Goal: Information Seeking & Learning: Compare options

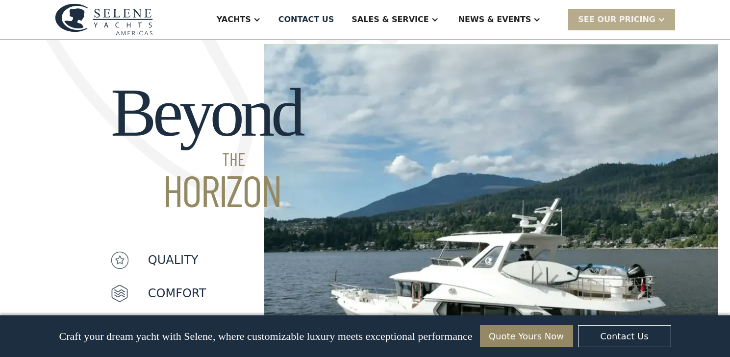
scroll to position [728, 0]
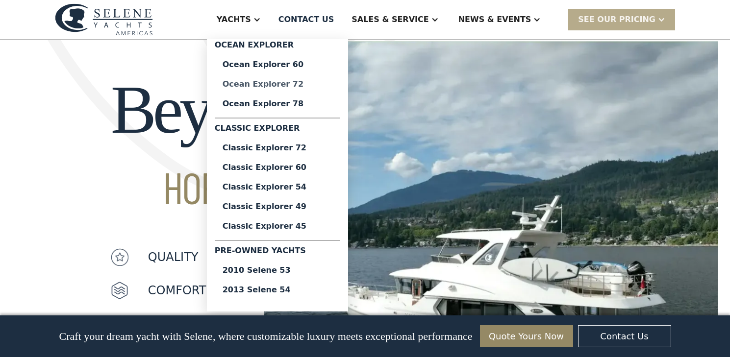
click at [295, 86] on div "Ocean Explorer 72" at bounding box center [278, 84] width 110 height 8
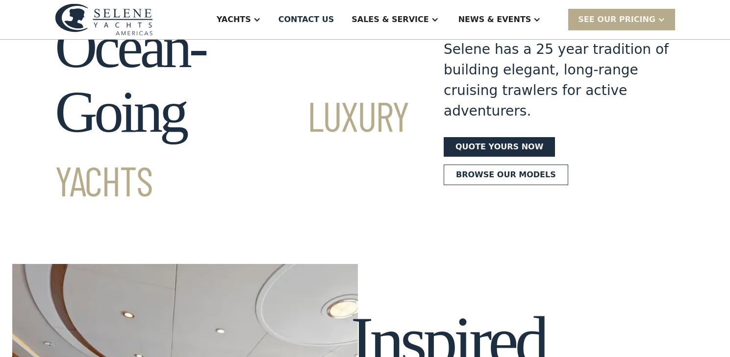
scroll to position [0, 0]
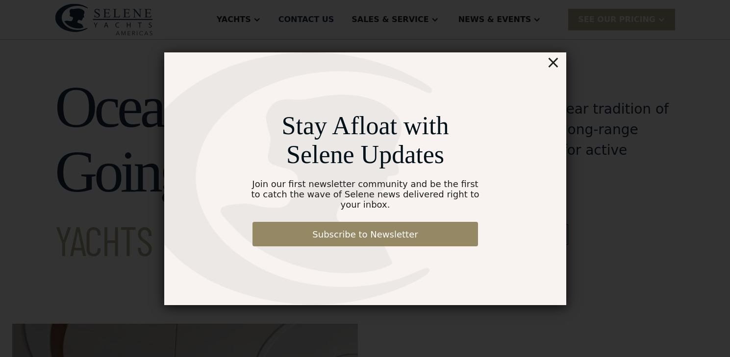
click at [554, 69] on div "×" at bounding box center [553, 62] width 14 height 20
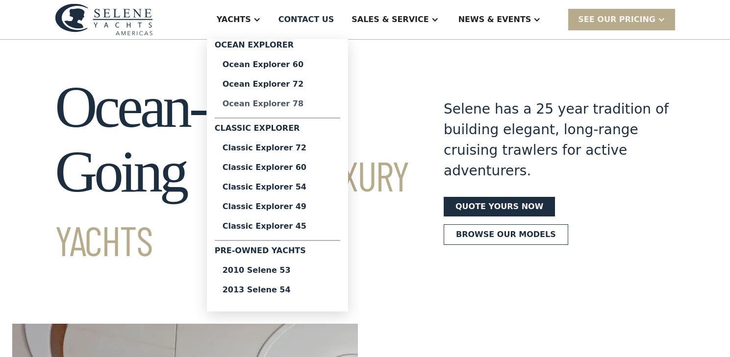
click at [272, 106] on div "Ocean Explorer 78" at bounding box center [278, 104] width 110 height 8
click at [304, 84] on div "Ocean Explorer 72" at bounding box center [278, 84] width 110 height 8
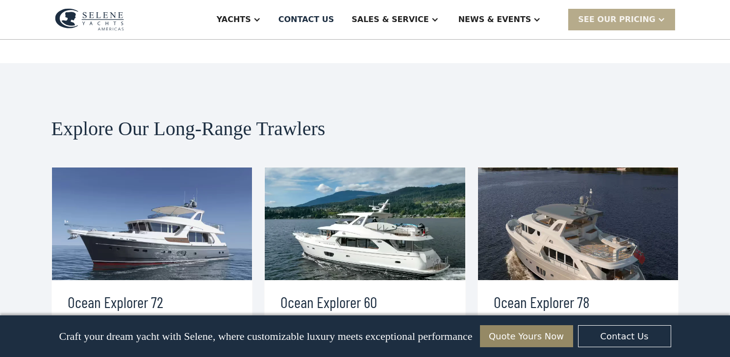
scroll to position [2026, 0]
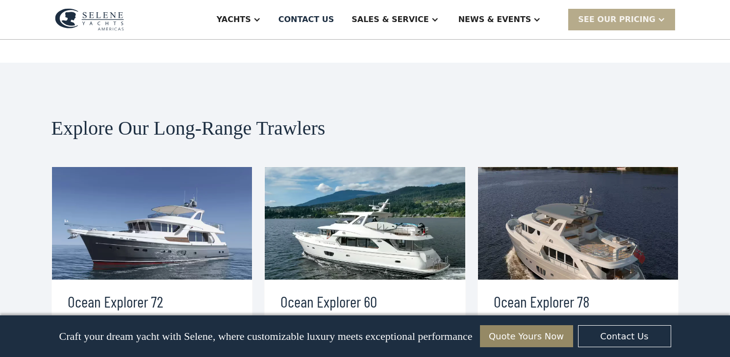
click at [113, 355] on div "view details" at bounding box center [107, 361] width 55 height 12
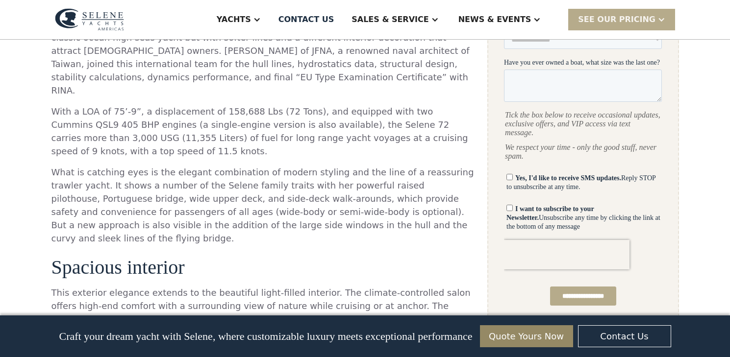
scroll to position [506, 0]
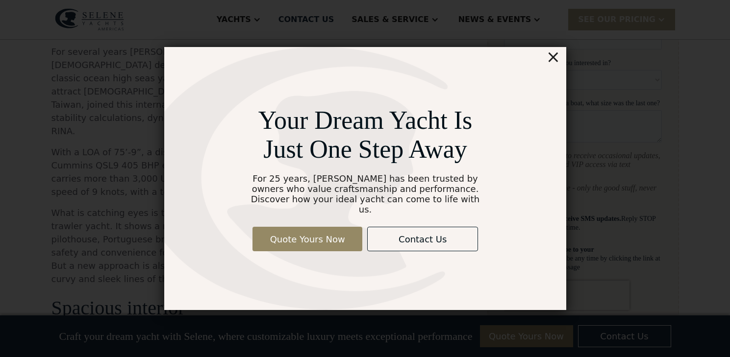
click at [553, 65] on div "×" at bounding box center [553, 57] width 14 height 20
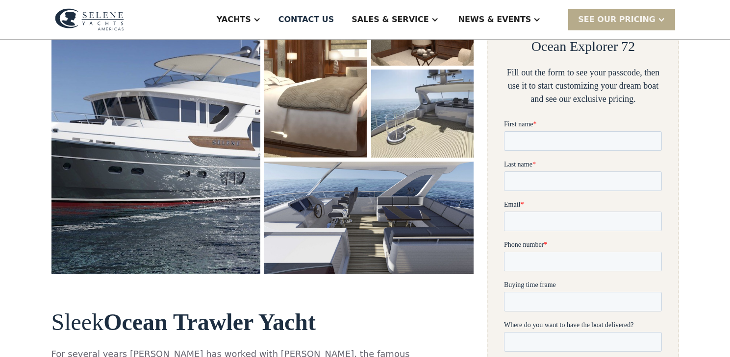
scroll to position [150, 0]
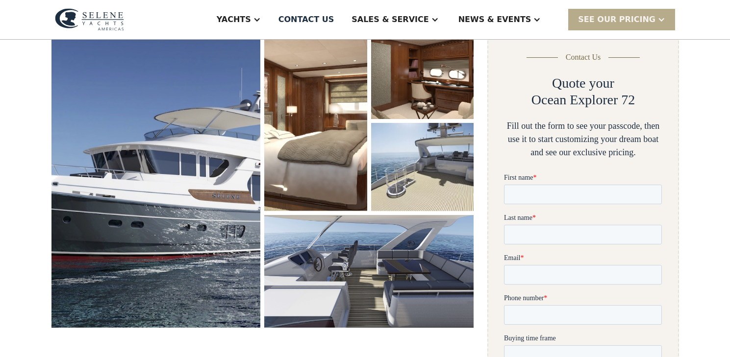
click at [282, 130] on img "open lightbox" at bounding box center [315, 121] width 102 height 180
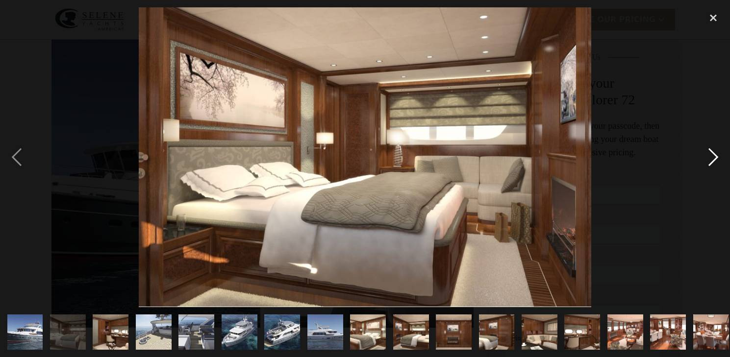
click at [715, 159] on div "next image" at bounding box center [713, 157] width 33 height 300
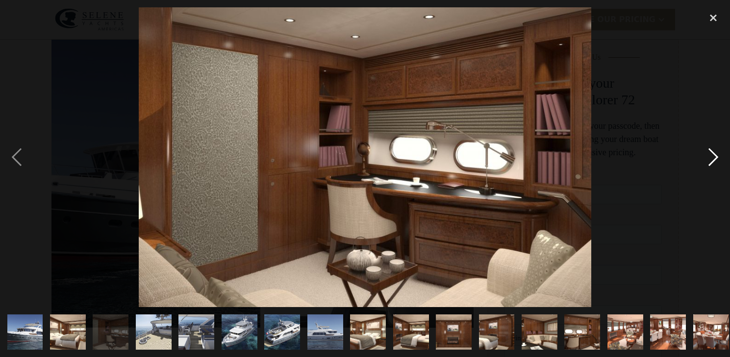
click at [715, 159] on div "next image" at bounding box center [713, 157] width 33 height 300
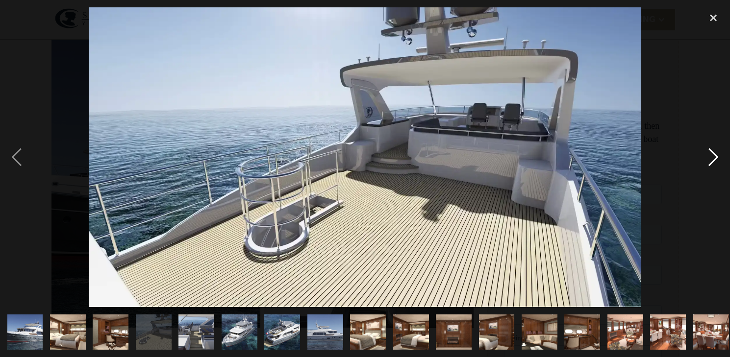
click at [715, 159] on div "next image" at bounding box center [713, 157] width 33 height 300
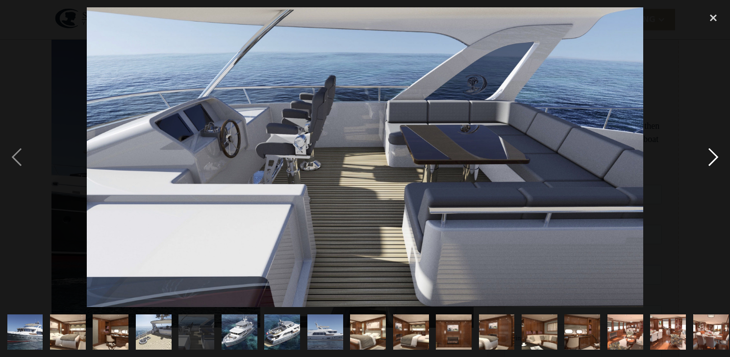
click at [715, 159] on div "next image" at bounding box center [713, 157] width 33 height 300
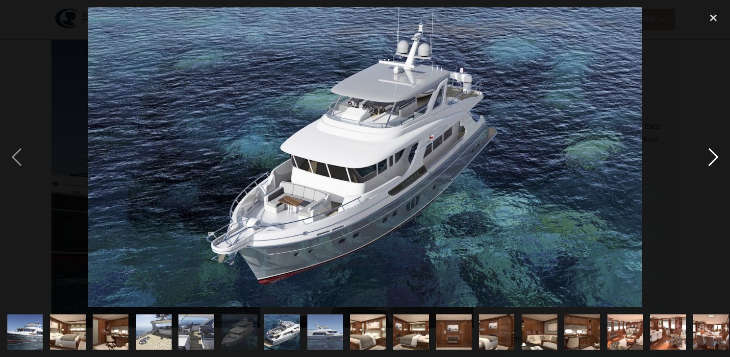
click at [715, 159] on div "next image" at bounding box center [713, 157] width 33 height 300
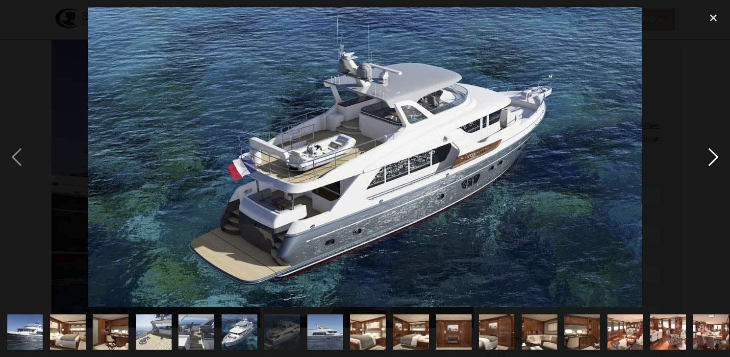
click at [715, 159] on div "next image" at bounding box center [713, 157] width 33 height 300
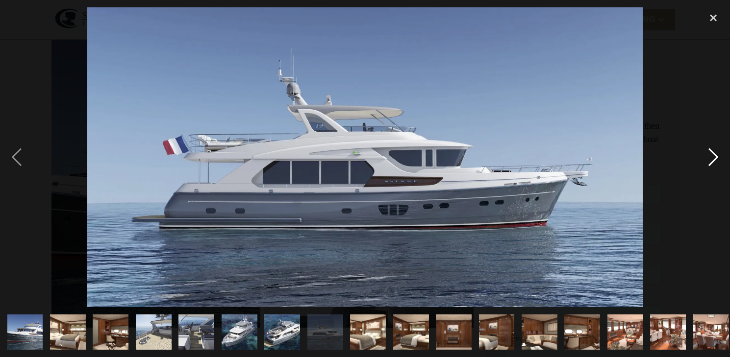
click at [715, 159] on div "next image" at bounding box center [713, 157] width 33 height 300
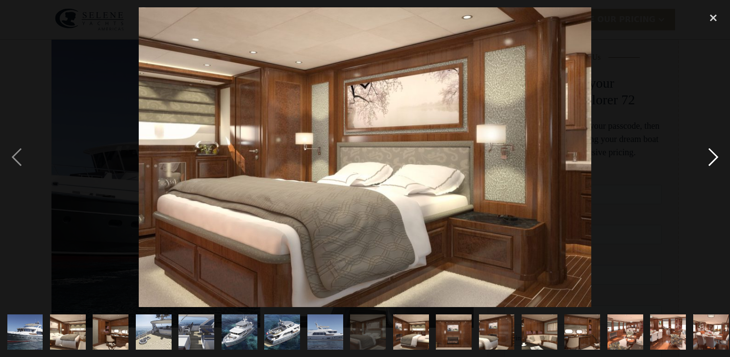
click at [715, 159] on div "next image" at bounding box center [713, 157] width 33 height 300
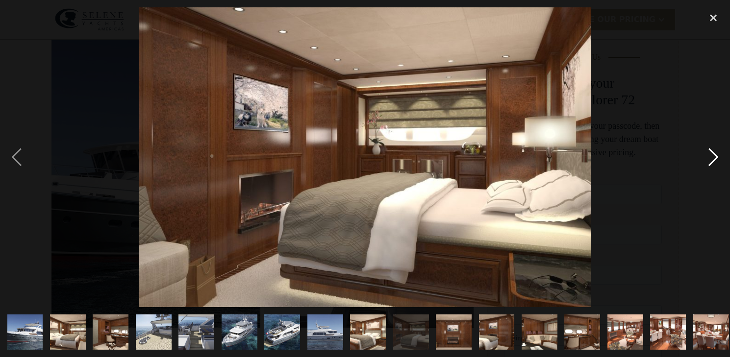
click at [715, 159] on div "next image" at bounding box center [713, 157] width 33 height 300
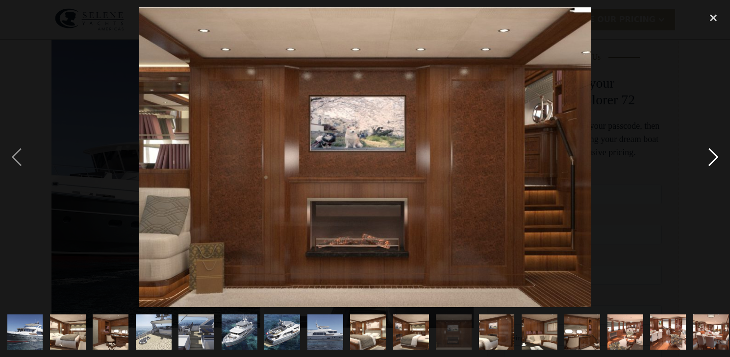
click at [715, 159] on div "next image" at bounding box center [713, 157] width 33 height 300
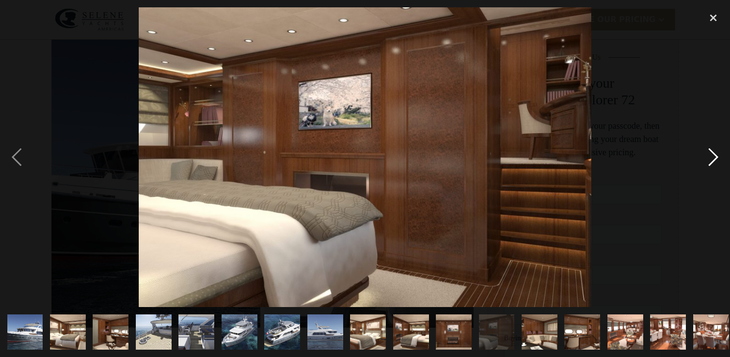
click at [715, 159] on div "next image" at bounding box center [713, 157] width 33 height 300
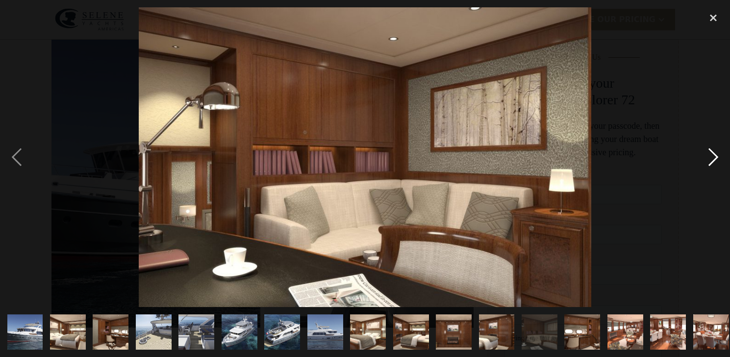
click at [715, 159] on div "next image" at bounding box center [713, 157] width 33 height 300
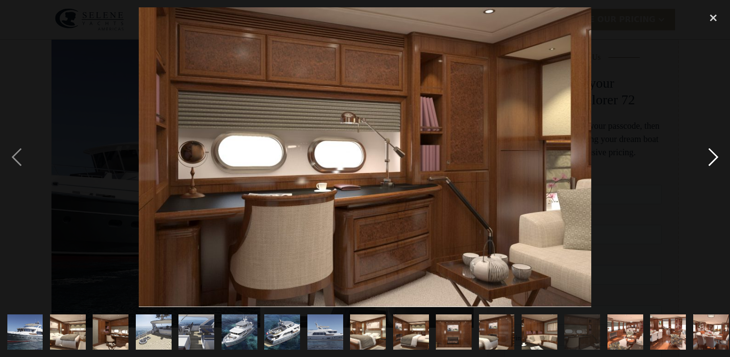
click at [715, 159] on div "next image" at bounding box center [713, 157] width 33 height 300
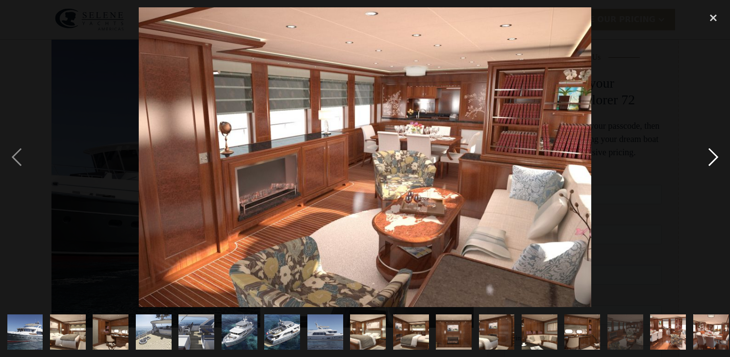
click at [715, 159] on div "next image" at bounding box center [713, 157] width 33 height 300
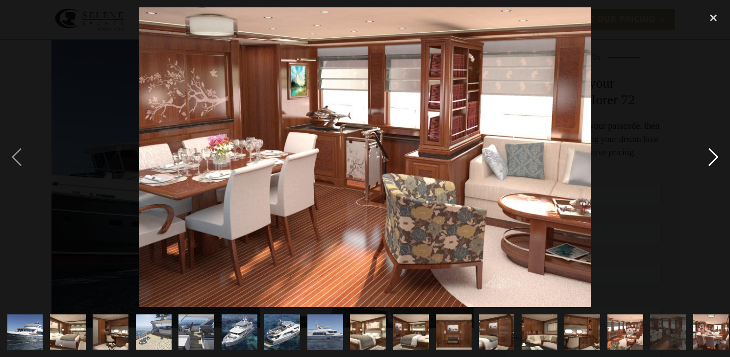
click at [715, 159] on div "next image" at bounding box center [713, 157] width 33 height 300
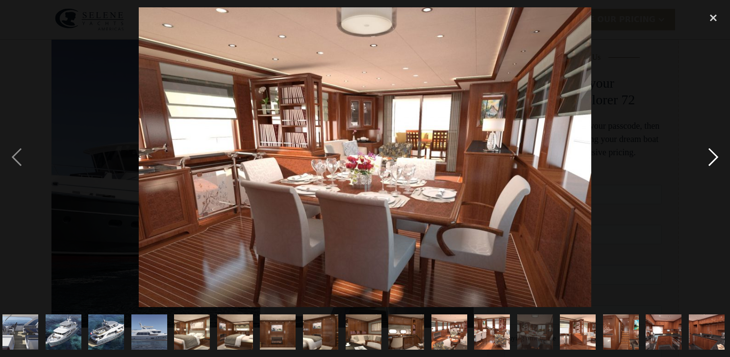
scroll to position [0, 177]
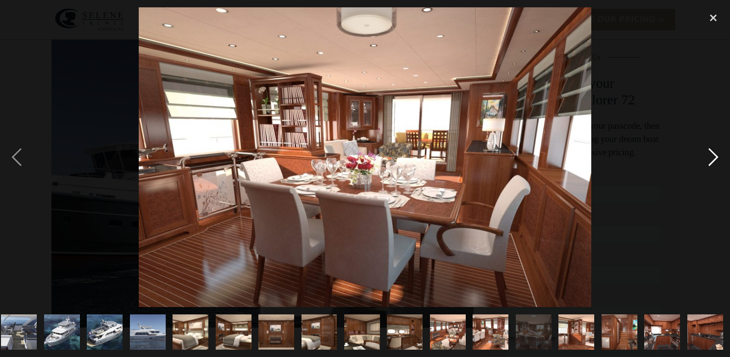
click at [715, 159] on div "next image" at bounding box center [713, 157] width 33 height 300
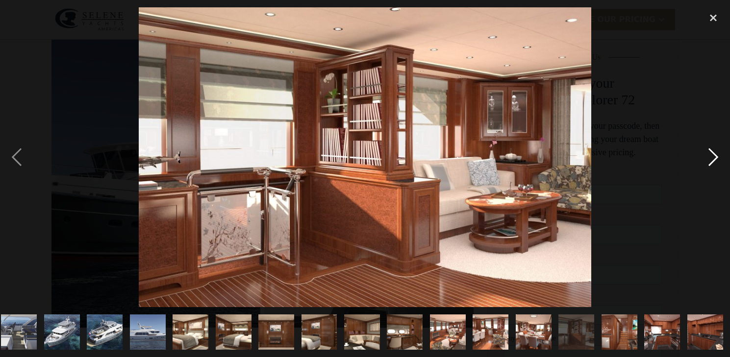
click at [715, 159] on div "next image" at bounding box center [713, 157] width 33 height 300
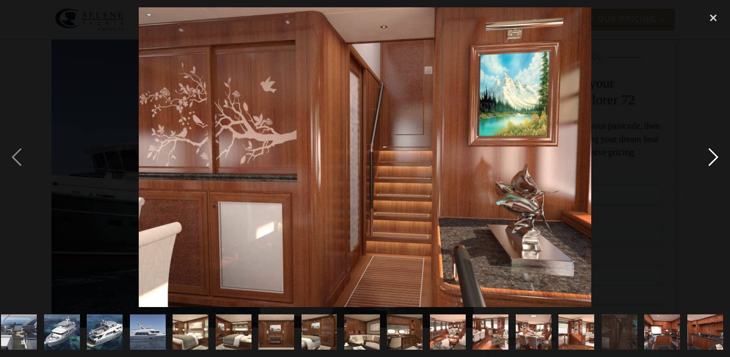
click at [715, 159] on div "next image" at bounding box center [713, 157] width 33 height 300
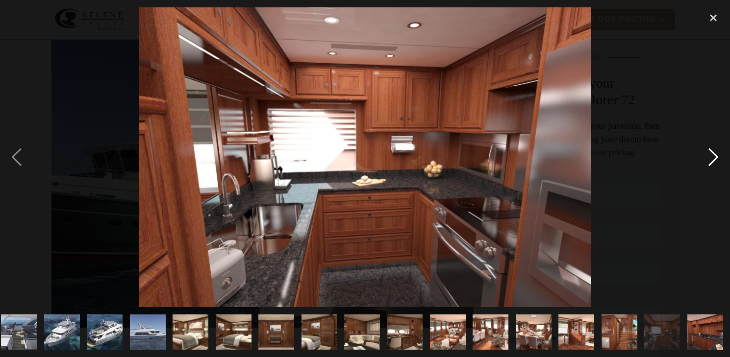
click at [715, 159] on div "next image" at bounding box center [713, 157] width 33 height 300
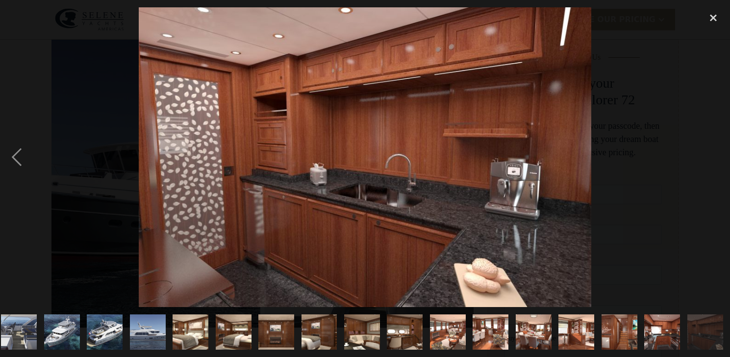
click at [715, 159] on div "next image" at bounding box center [713, 157] width 33 height 300
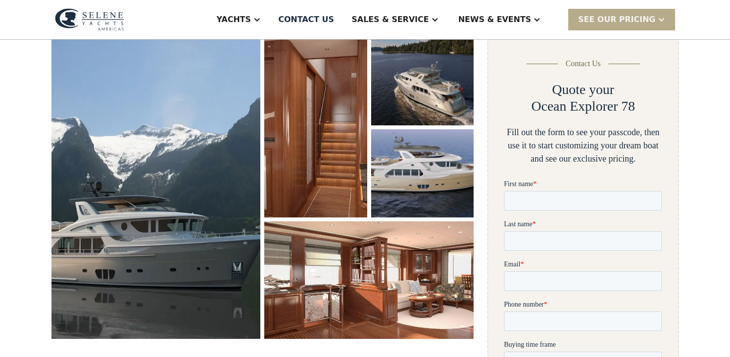
scroll to position [145, 0]
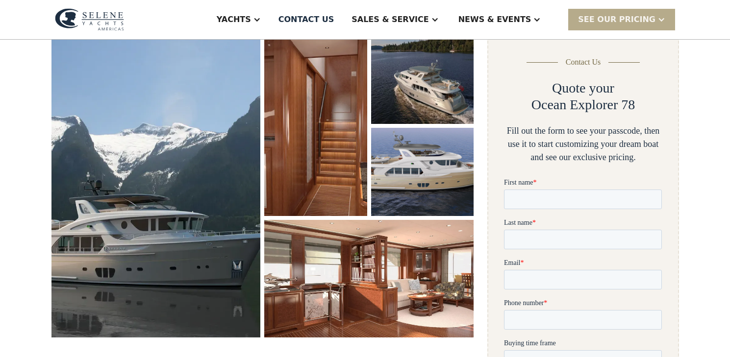
click at [324, 175] on img "open lightbox" at bounding box center [315, 126] width 102 height 180
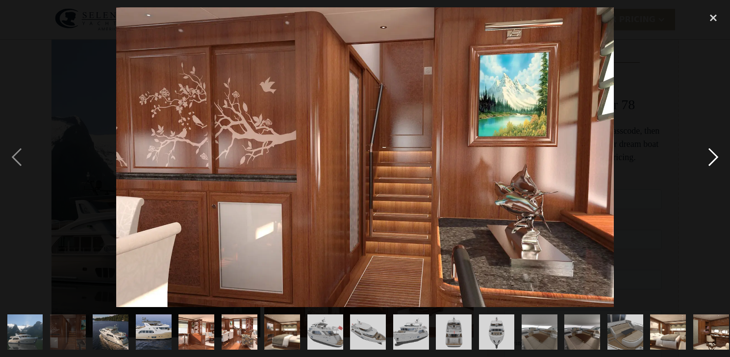
click at [716, 158] on div "next image" at bounding box center [713, 157] width 33 height 300
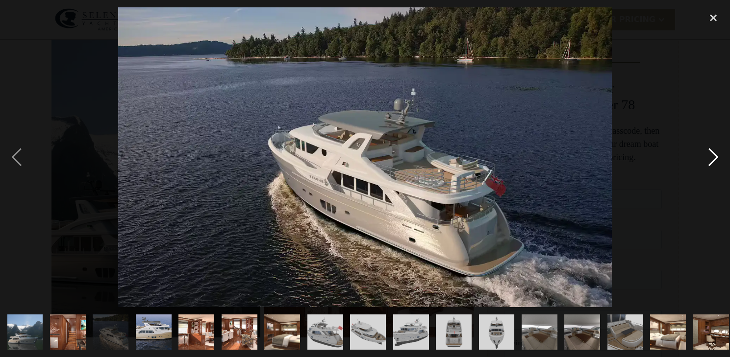
click at [716, 158] on div "next image" at bounding box center [713, 157] width 33 height 300
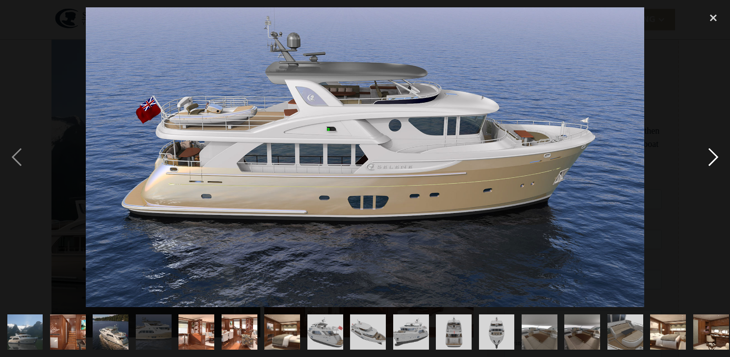
click at [716, 158] on div "next image" at bounding box center [713, 157] width 33 height 300
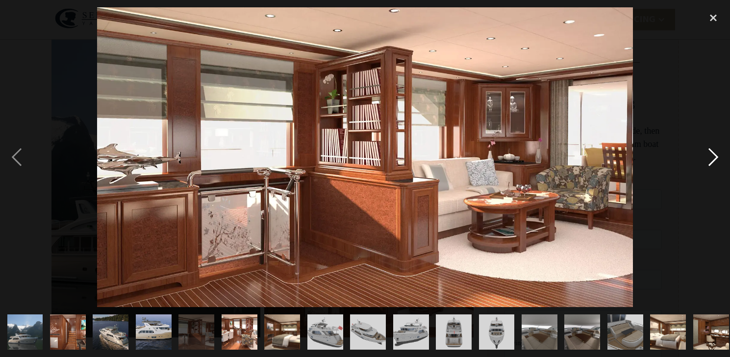
click at [716, 158] on div "next image" at bounding box center [713, 157] width 33 height 300
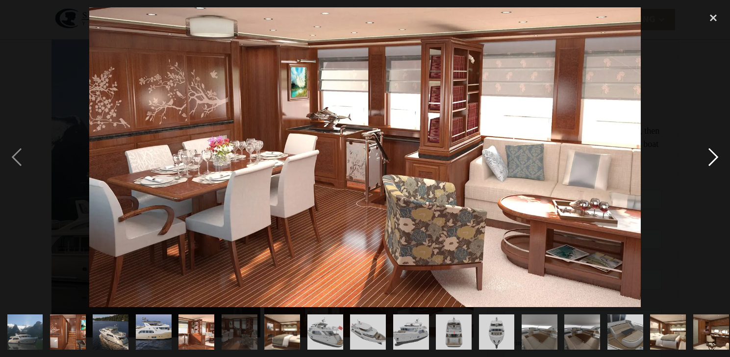
click at [716, 158] on div "next image" at bounding box center [713, 157] width 33 height 300
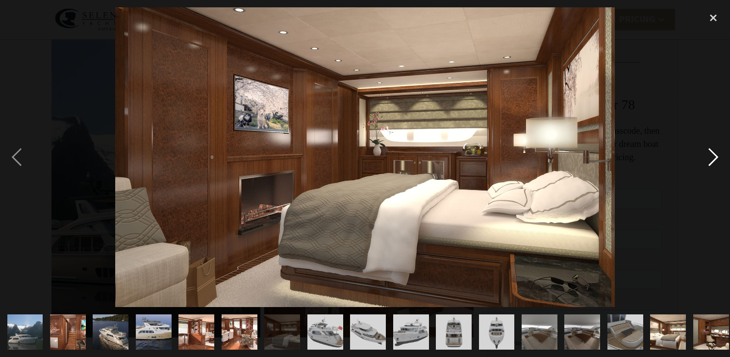
click at [716, 158] on div "next image" at bounding box center [713, 157] width 33 height 300
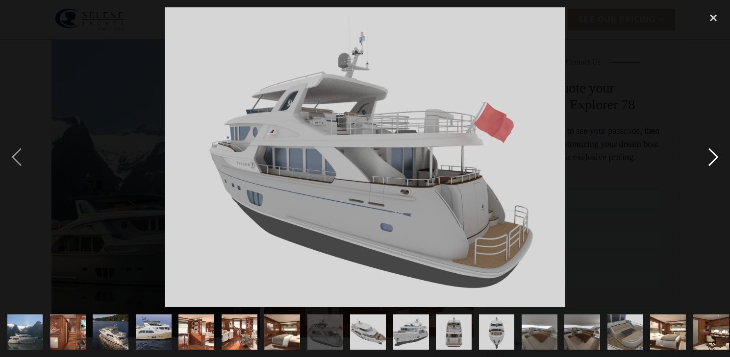
click at [716, 158] on div "next image" at bounding box center [713, 157] width 33 height 300
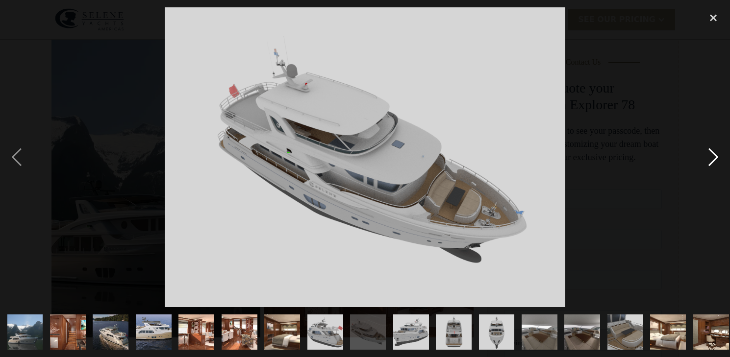
click at [716, 158] on div "next image" at bounding box center [713, 157] width 33 height 300
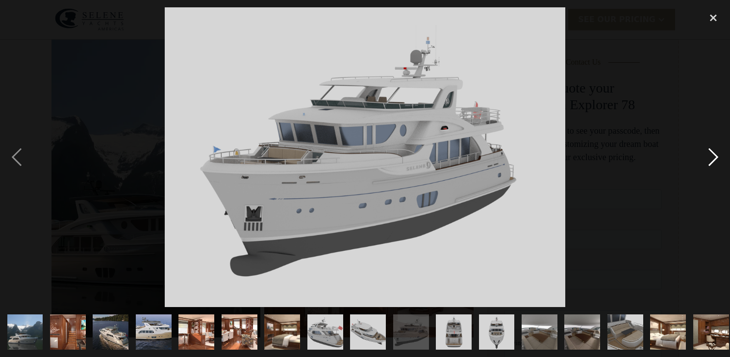
click at [716, 158] on div "next image" at bounding box center [713, 157] width 33 height 300
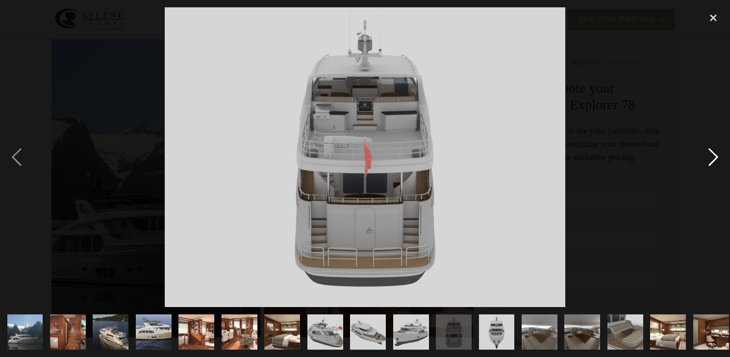
click at [716, 158] on div "next image" at bounding box center [713, 157] width 33 height 300
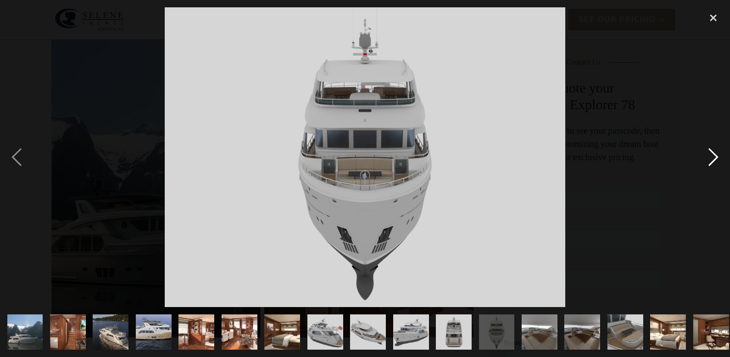
click at [716, 158] on div "next image" at bounding box center [713, 157] width 33 height 300
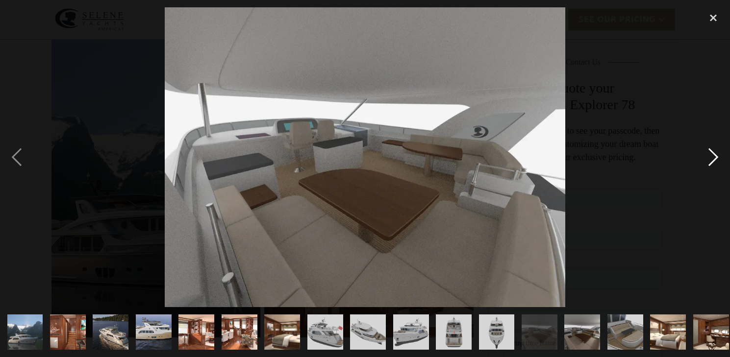
click at [716, 158] on div "next image" at bounding box center [713, 157] width 33 height 300
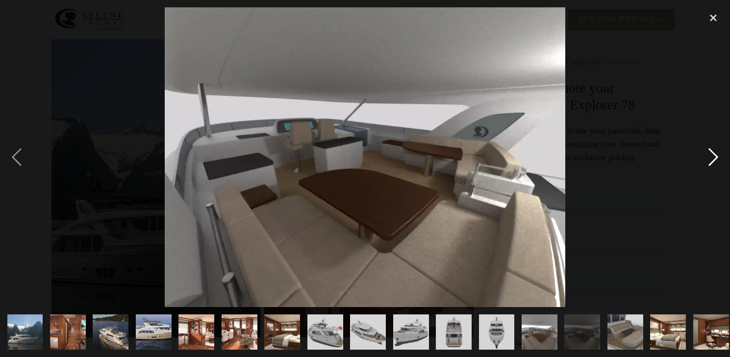
click at [716, 158] on div "next image" at bounding box center [713, 157] width 33 height 300
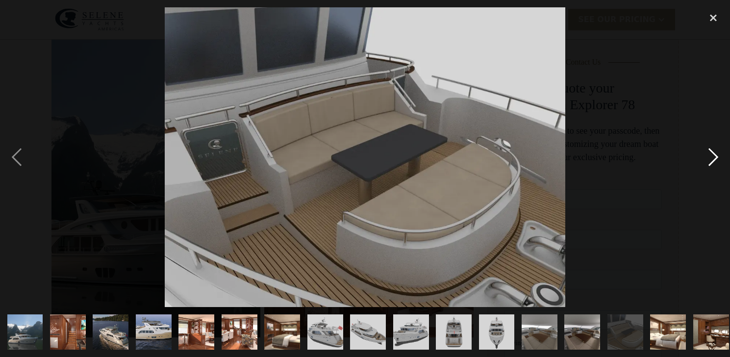
click at [716, 158] on div "next image" at bounding box center [713, 157] width 33 height 300
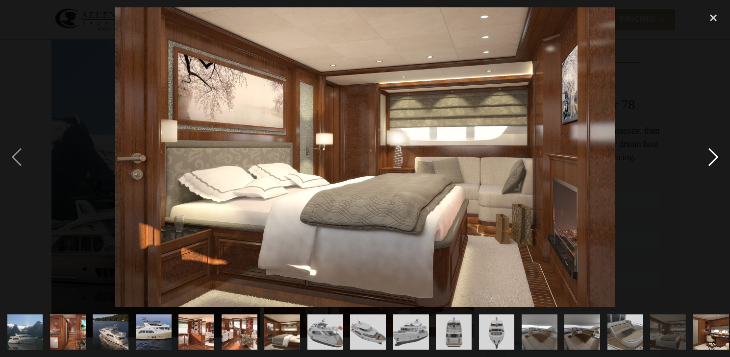
click at [716, 158] on div "next image" at bounding box center [713, 157] width 33 height 300
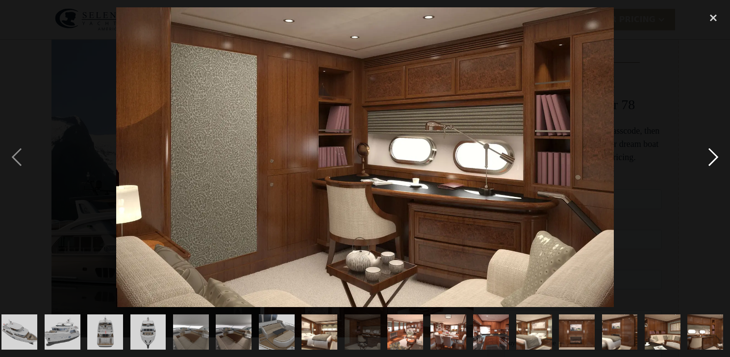
scroll to position [0, 349]
click at [716, 158] on div "next image" at bounding box center [713, 157] width 33 height 300
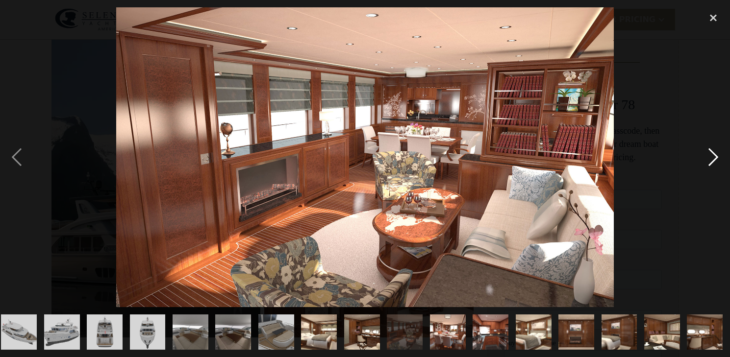
click at [716, 158] on div "next image" at bounding box center [713, 157] width 33 height 300
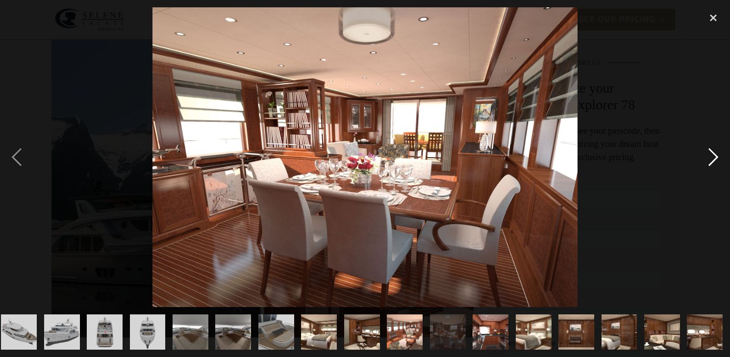
click at [716, 158] on div "next image" at bounding box center [713, 157] width 33 height 300
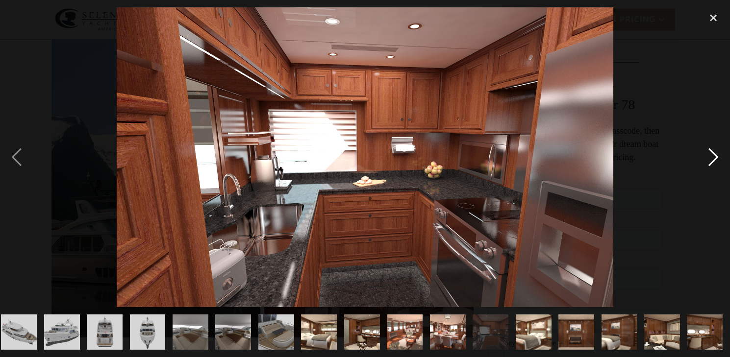
click at [716, 158] on div "next image" at bounding box center [713, 157] width 33 height 300
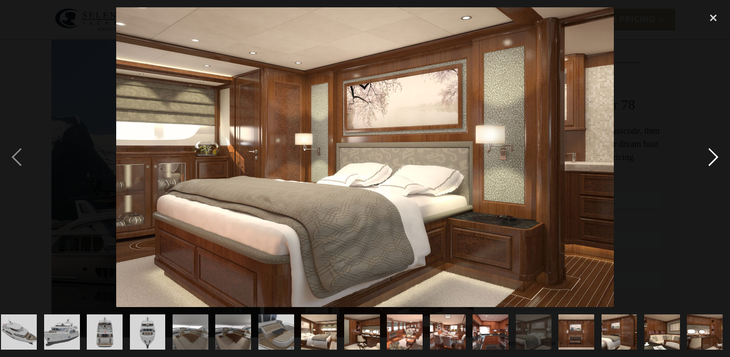
click at [716, 158] on div "next image" at bounding box center [713, 157] width 33 height 300
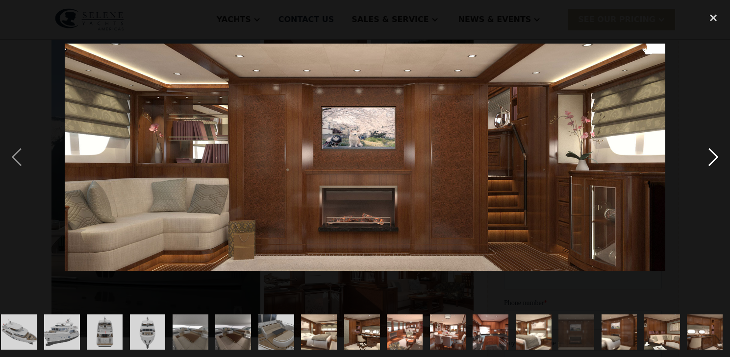
click at [716, 158] on div "next image" at bounding box center [713, 157] width 33 height 300
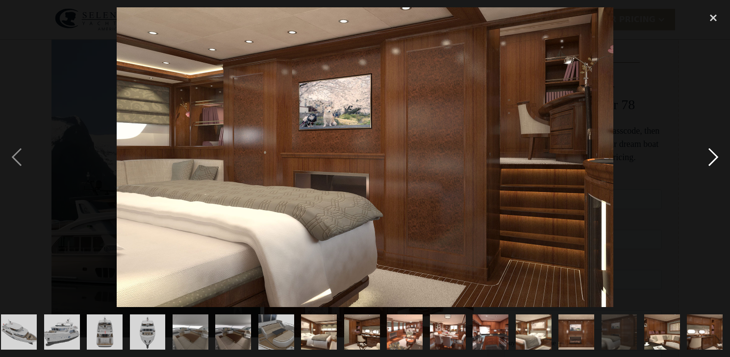
click at [716, 158] on div "next image" at bounding box center [713, 157] width 33 height 300
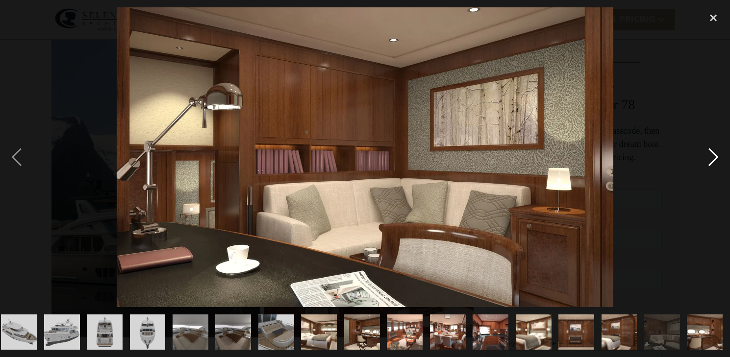
click at [716, 158] on div "next image" at bounding box center [713, 157] width 33 height 300
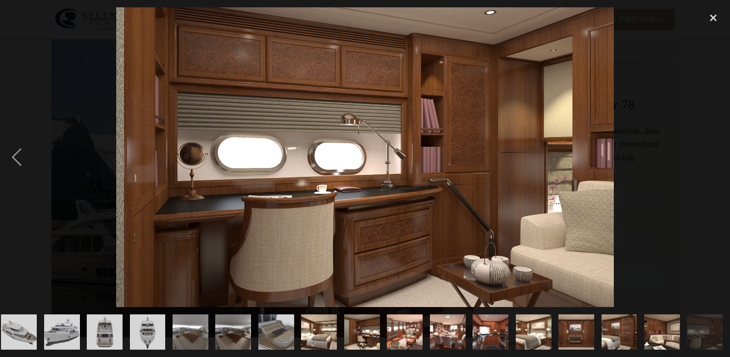
click at [716, 158] on div "next image" at bounding box center [713, 157] width 33 height 300
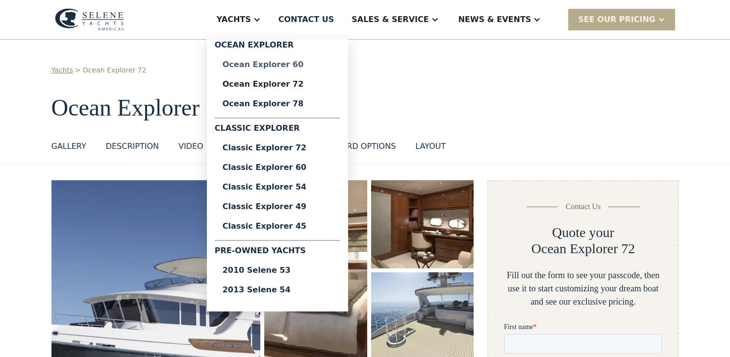
click at [286, 69] on div "Ocean Explorer 60" at bounding box center [278, 65] width 110 height 8
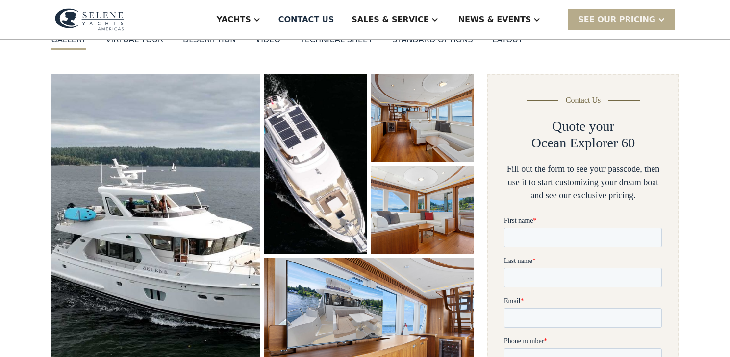
scroll to position [113, 0]
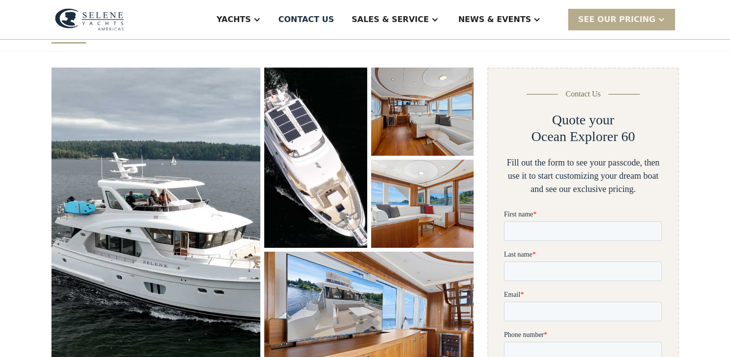
click at [312, 181] on img "open lightbox" at bounding box center [315, 158] width 102 height 180
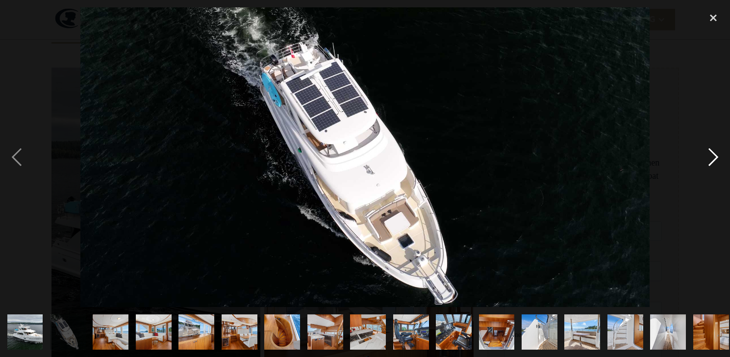
click at [716, 155] on div "next image" at bounding box center [713, 157] width 33 height 300
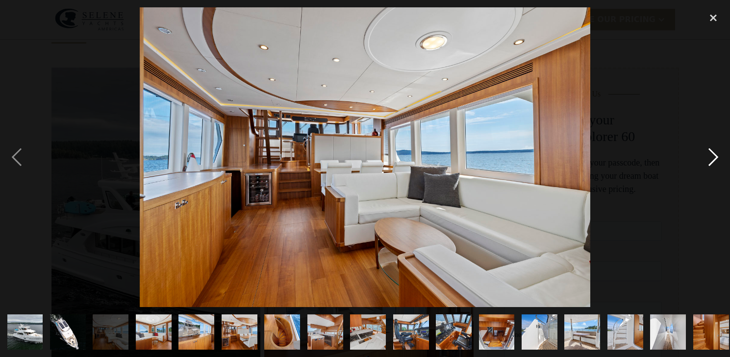
click at [716, 155] on div "next image" at bounding box center [713, 157] width 33 height 300
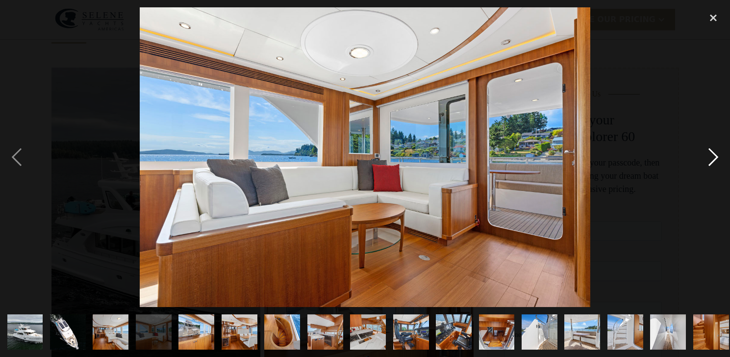
click at [716, 155] on div "next image" at bounding box center [713, 157] width 33 height 300
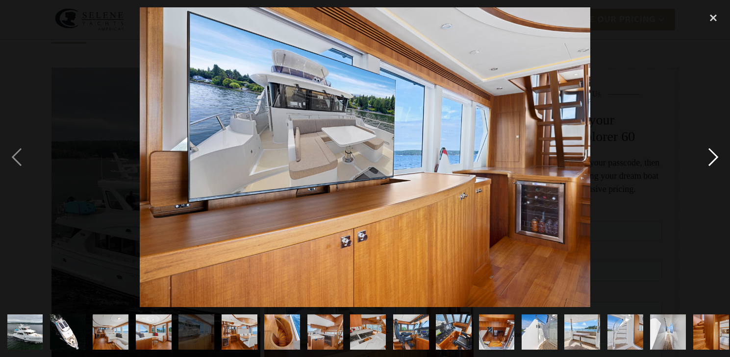
click at [716, 155] on div "next image" at bounding box center [713, 157] width 33 height 300
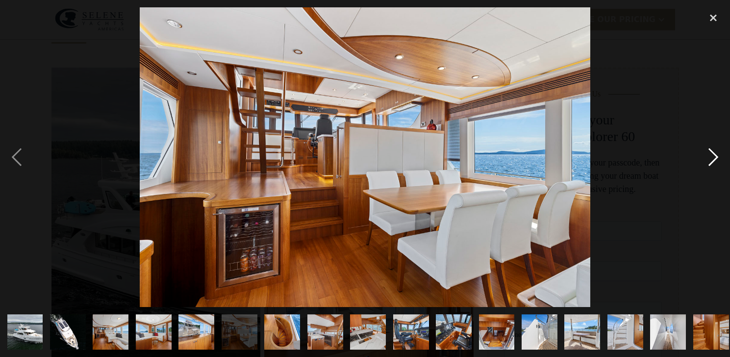
click at [716, 155] on div "next image" at bounding box center [713, 157] width 33 height 300
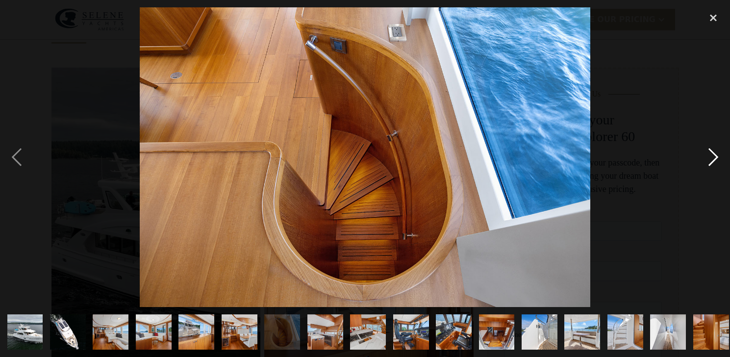
click at [716, 155] on div "next image" at bounding box center [713, 157] width 33 height 300
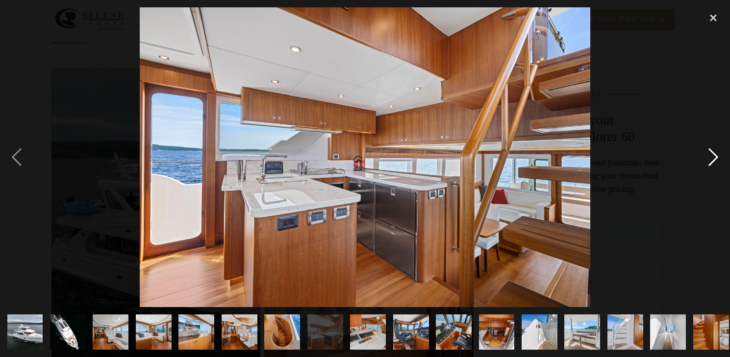
click at [716, 155] on div "next image" at bounding box center [713, 157] width 33 height 300
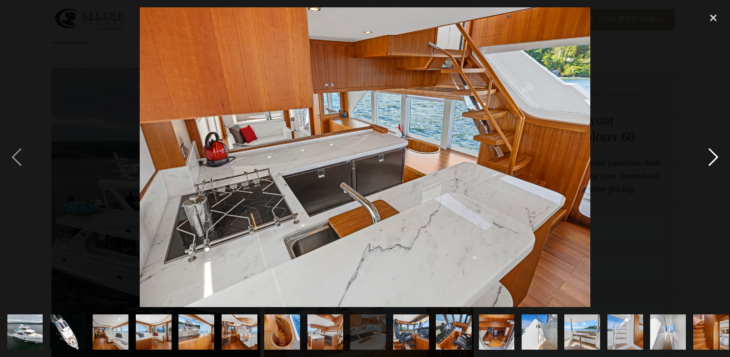
click at [716, 155] on div "next image" at bounding box center [713, 157] width 33 height 300
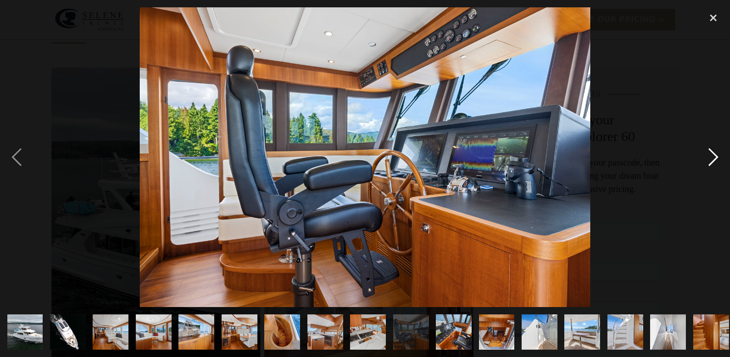
click at [716, 155] on div "next image" at bounding box center [713, 157] width 33 height 300
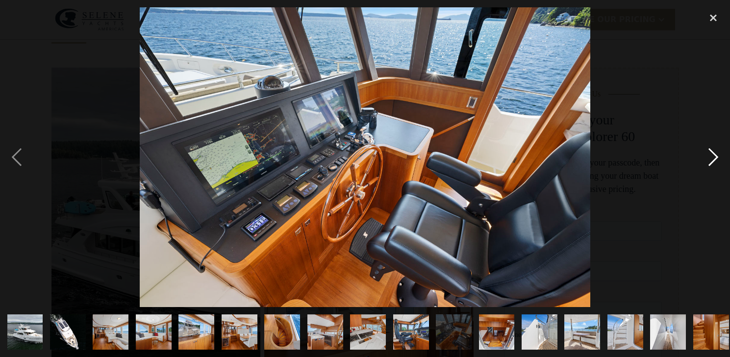
click at [716, 155] on div "next image" at bounding box center [713, 157] width 33 height 300
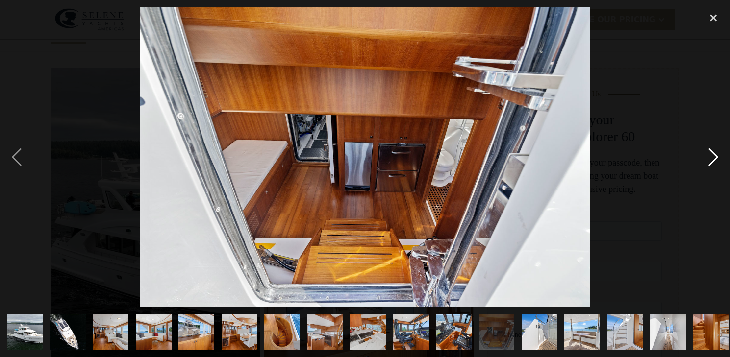
click at [716, 155] on div "next image" at bounding box center [713, 157] width 33 height 300
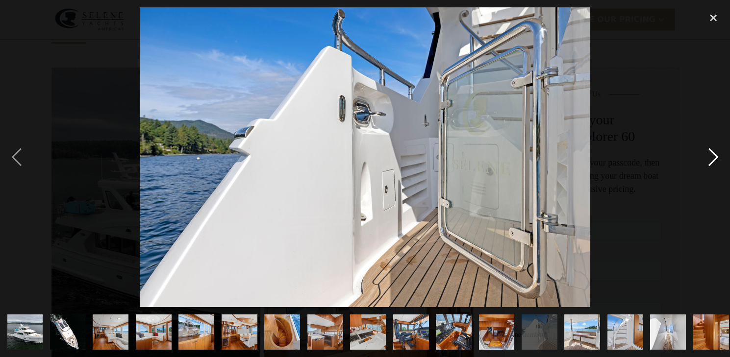
click at [716, 155] on div "next image" at bounding box center [713, 157] width 33 height 300
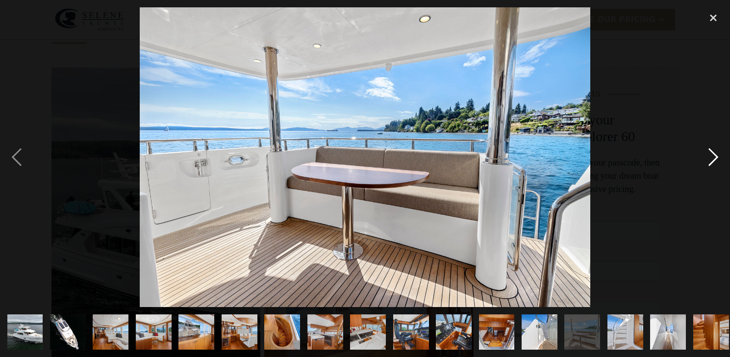
click at [716, 155] on div "next image" at bounding box center [713, 157] width 33 height 300
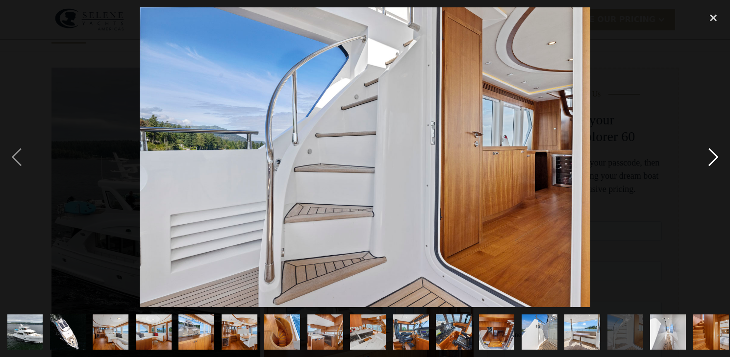
click at [716, 155] on div "next image" at bounding box center [713, 157] width 33 height 300
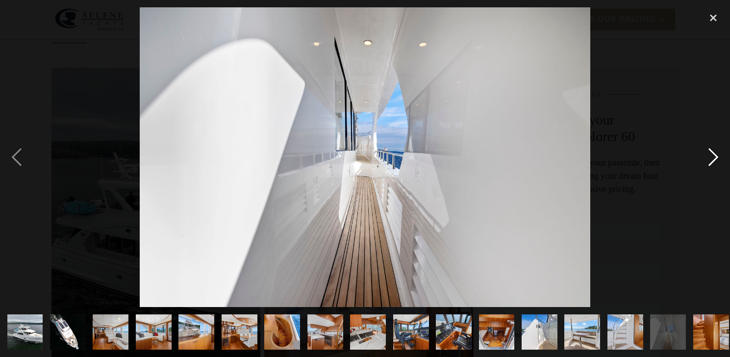
click at [716, 155] on div "next image" at bounding box center [713, 157] width 33 height 300
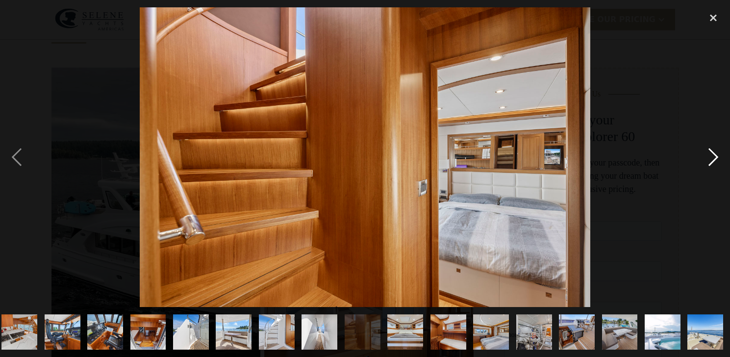
scroll to position [0, 349]
click at [716, 155] on div "next image" at bounding box center [713, 157] width 33 height 300
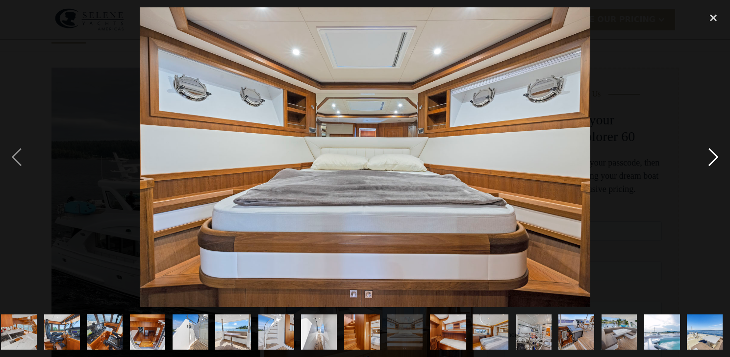
click at [716, 155] on div "next image" at bounding box center [713, 157] width 33 height 300
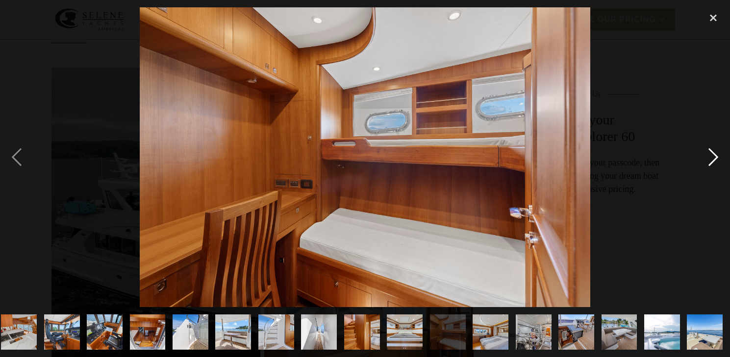
click at [716, 155] on div "next image" at bounding box center [713, 157] width 33 height 300
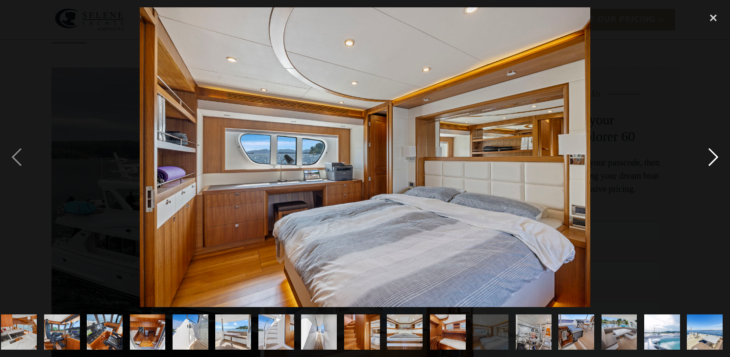
click at [716, 155] on div "next image" at bounding box center [713, 157] width 33 height 300
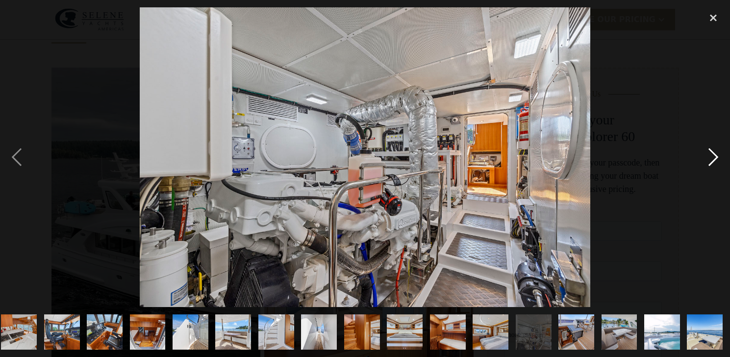
click at [716, 155] on div "next image" at bounding box center [713, 157] width 33 height 300
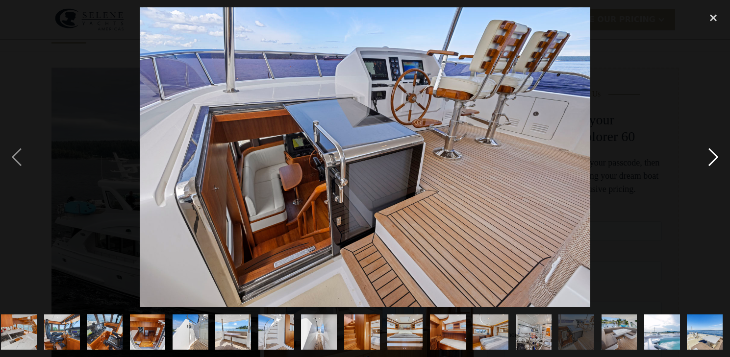
click at [716, 155] on div "next image" at bounding box center [713, 157] width 33 height 300
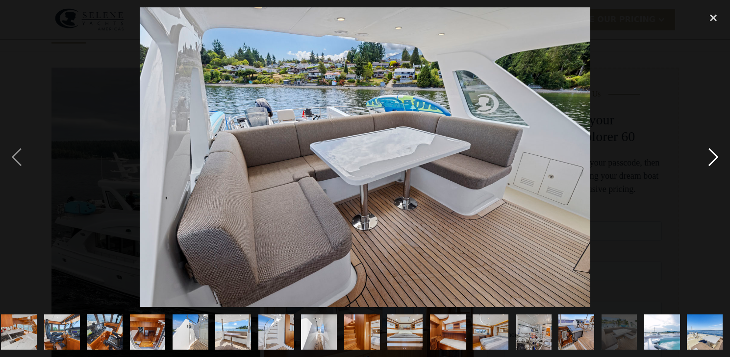
click at [716, 155] on div "next image" at bounding box center [713, 157] width 33 height 300
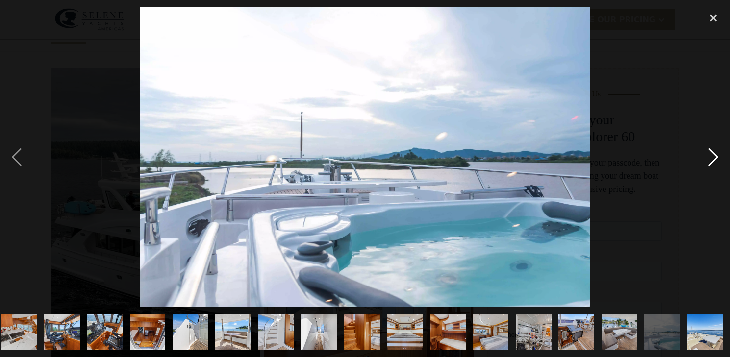
click at [716, 155] on div "next image" at bounding box center [713, 157] width 33 height 300
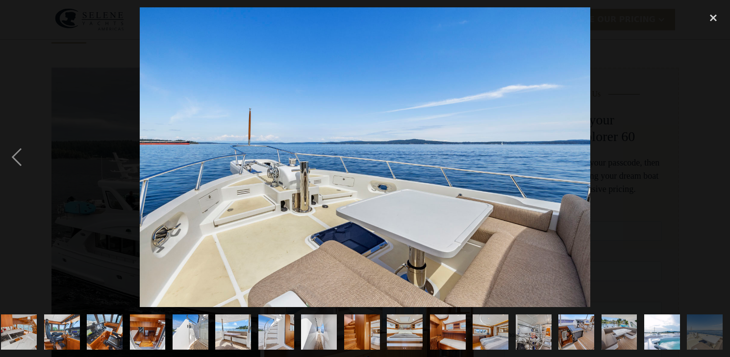
click at [716, 155] on div "next image" at bounding box center [713, 157] width 33 height 300
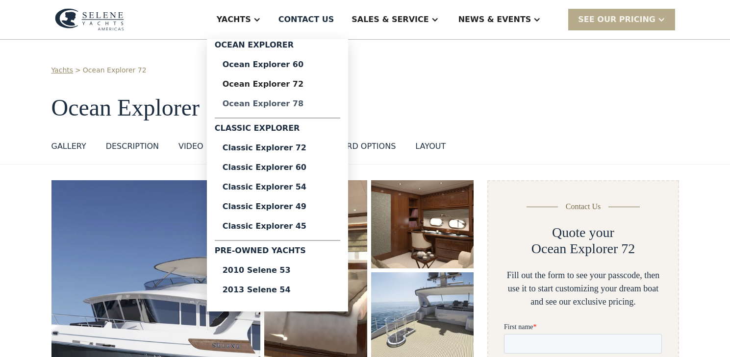
click at [293, 105] on div "Ocean Explorer 78" at bounding box center [278, 104] width 110 height 8
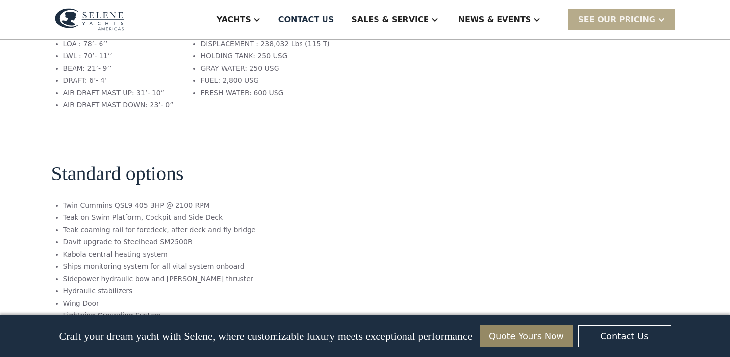
scroll to position [1154, 0]
